Goal: Task Accomplishment & Management: Manage account settings

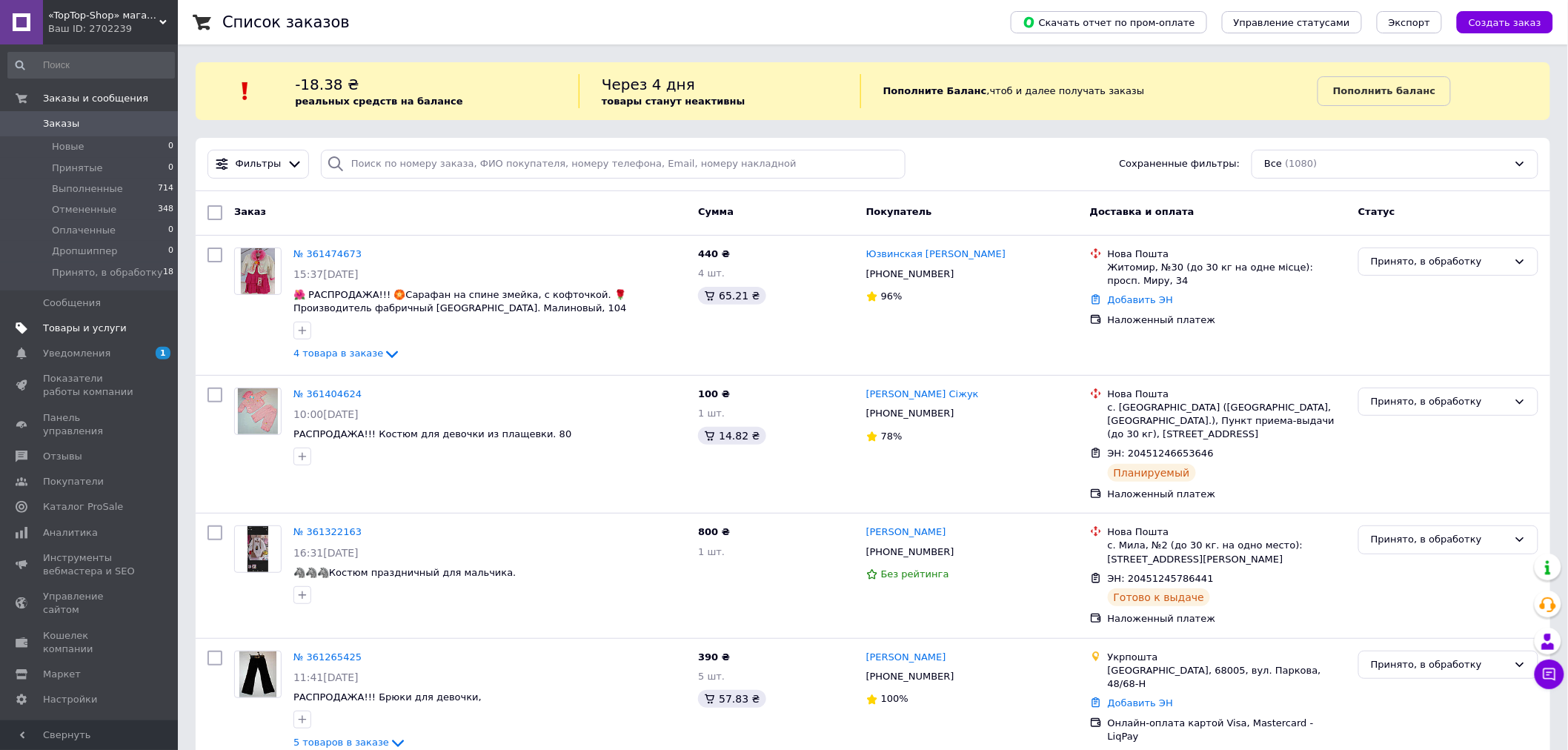
click at [117, 326] on span "Товары и услуги" at bounding box center [90, 328] width 94 height 13
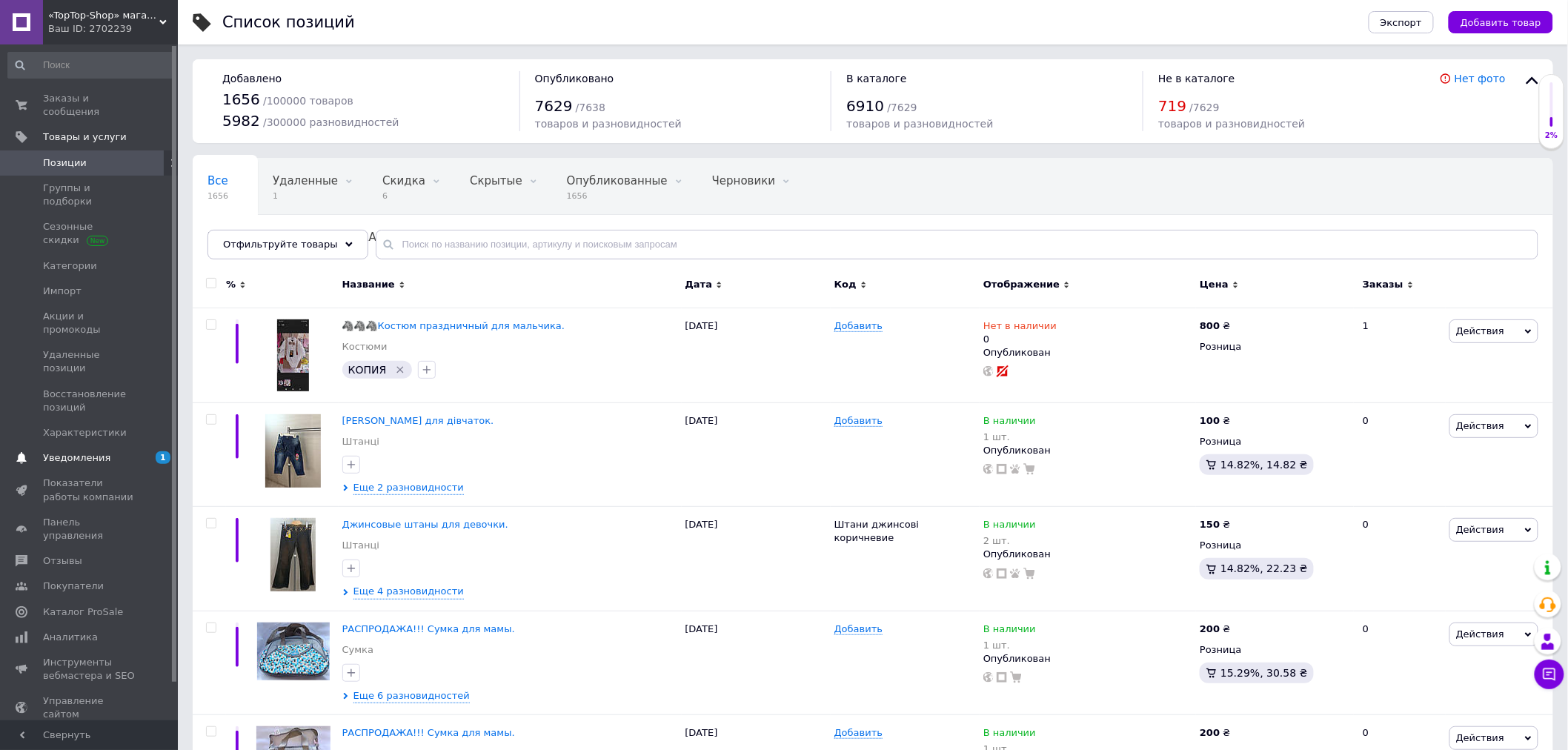
click at [137, 451] on span "1 0" at bounding box center [157, 458] width 40 height 13
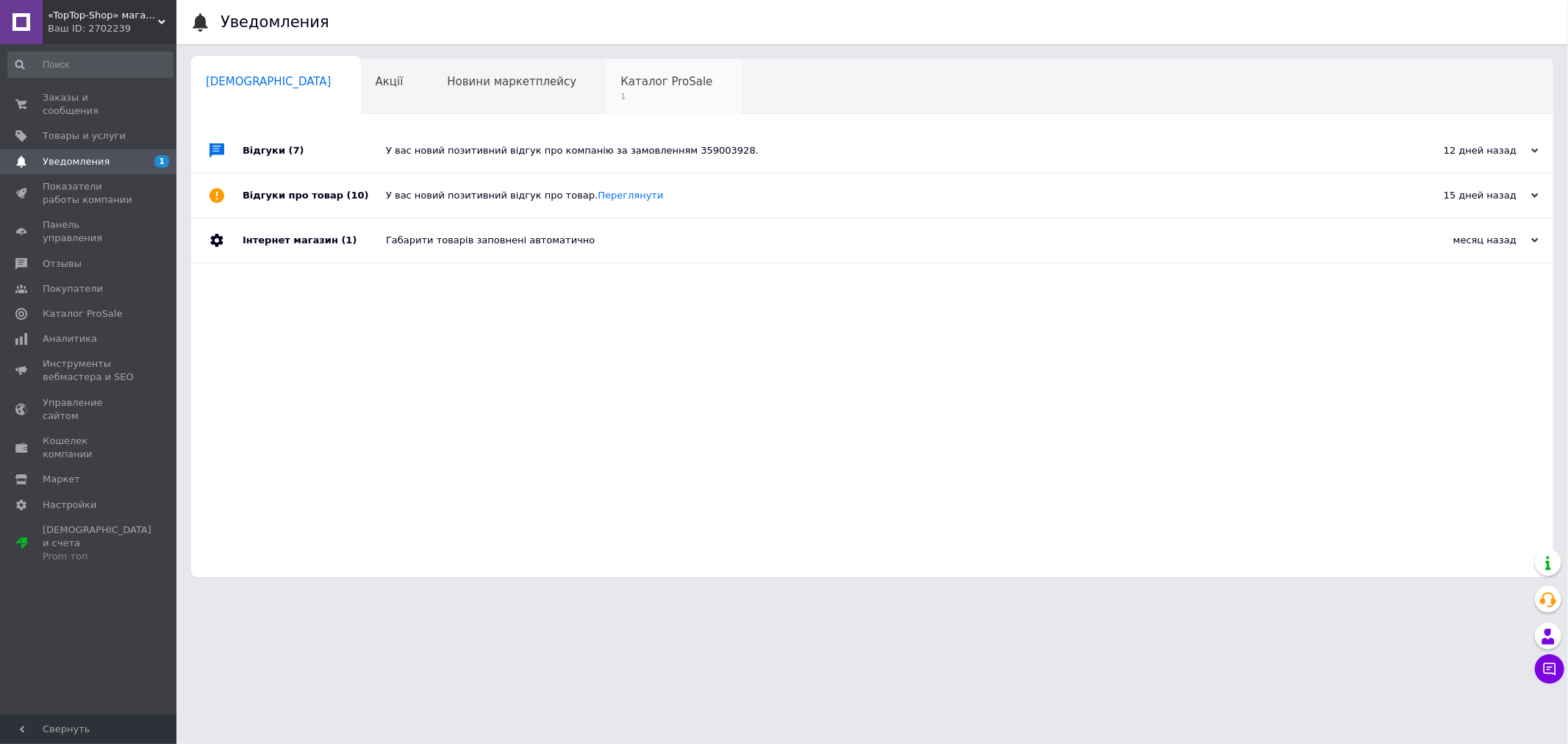
click at [620, 85] on span "Каталог ProSale" at bounding box center [666, 81] width 92 height 13
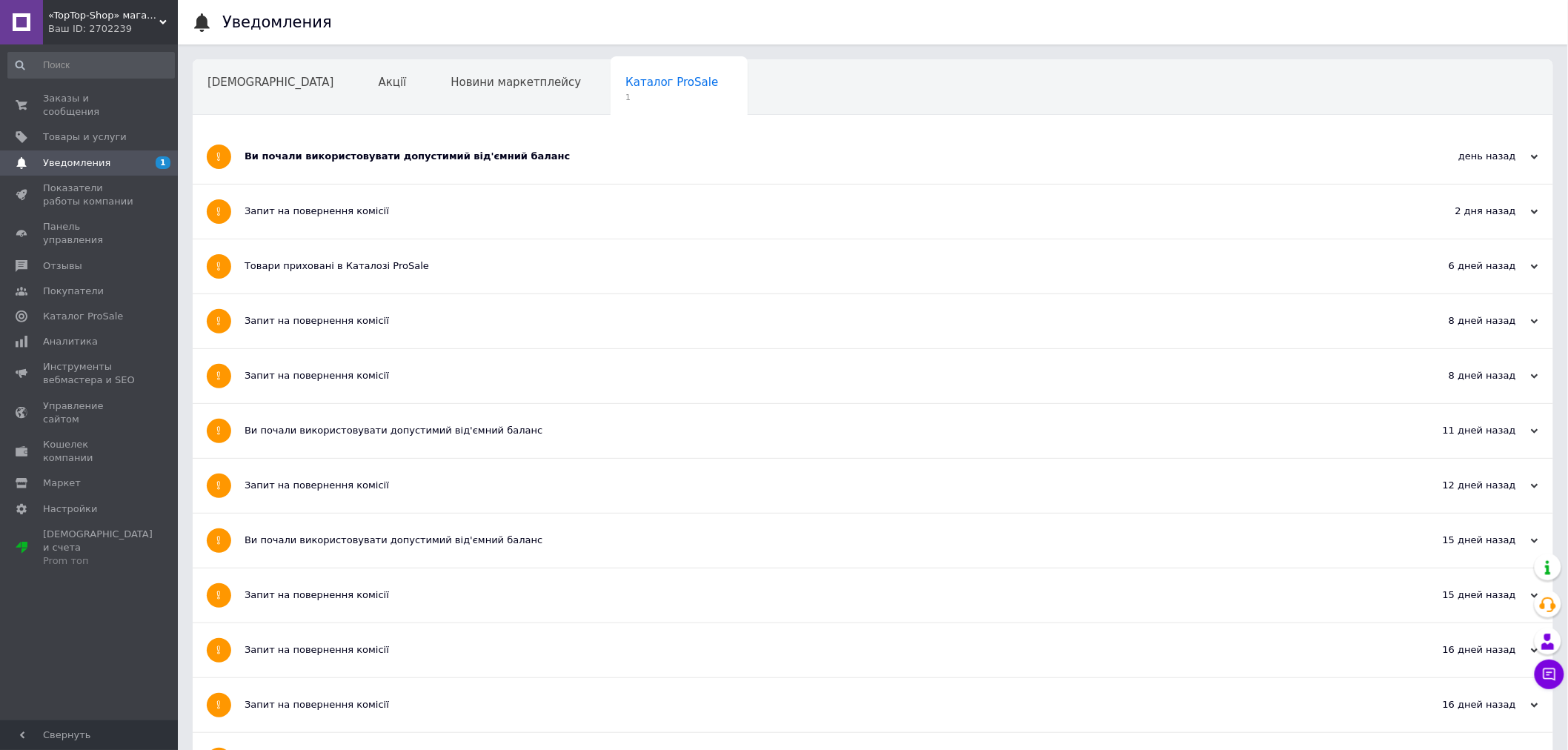
click at [431, 163] on div "Ви почали використовувати допустимий від'ємний баланс" at bounding box center [817, 156] width 1145 height 13
